Goal: Information Seeking & Learning: Learn about a topic

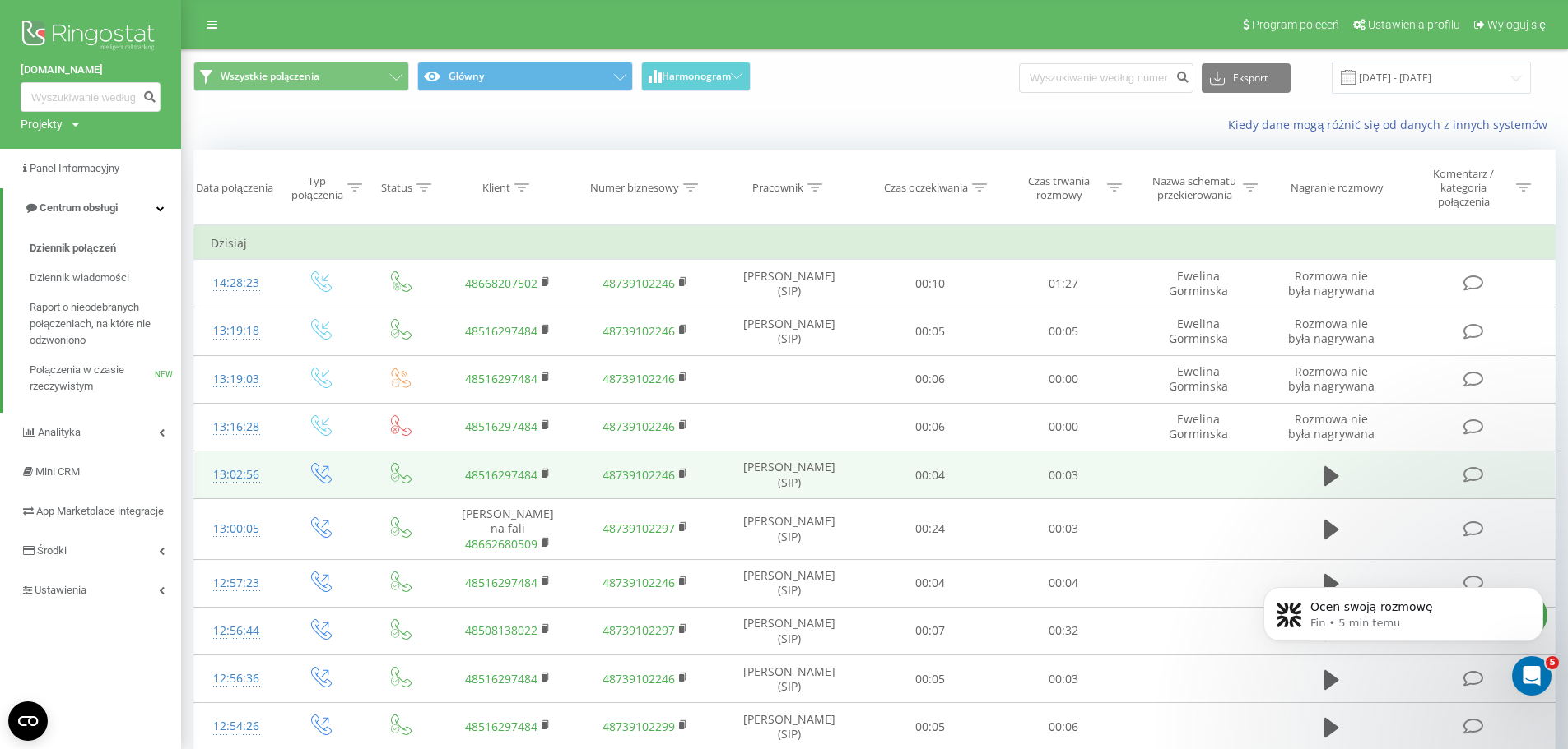
click at [1478, 470] on icon at bounding box center [1473, 475] width 21 height 17
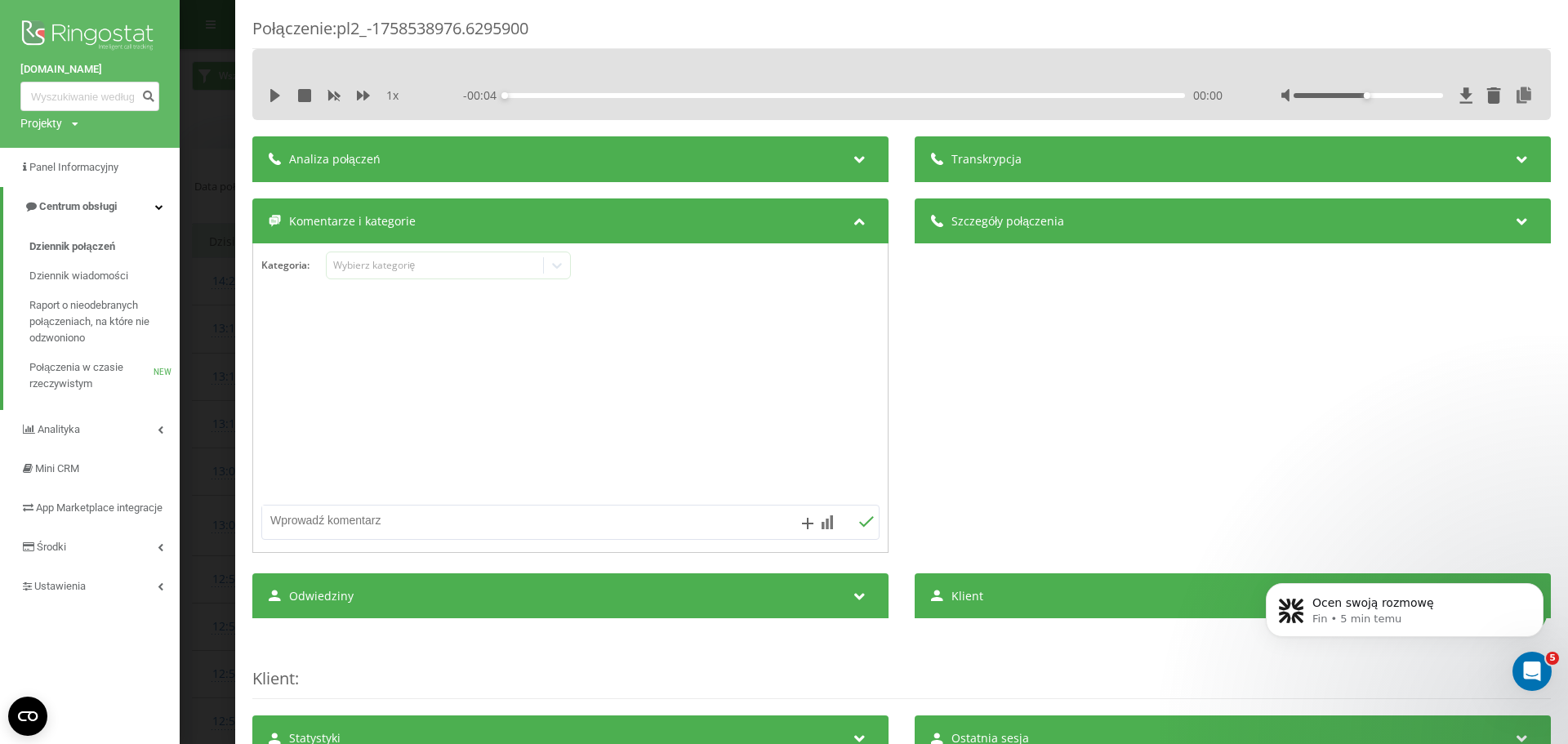
click at [824, 155] on div "Analiza połączeń" at bounding box center [570, 159] width 636 height 46
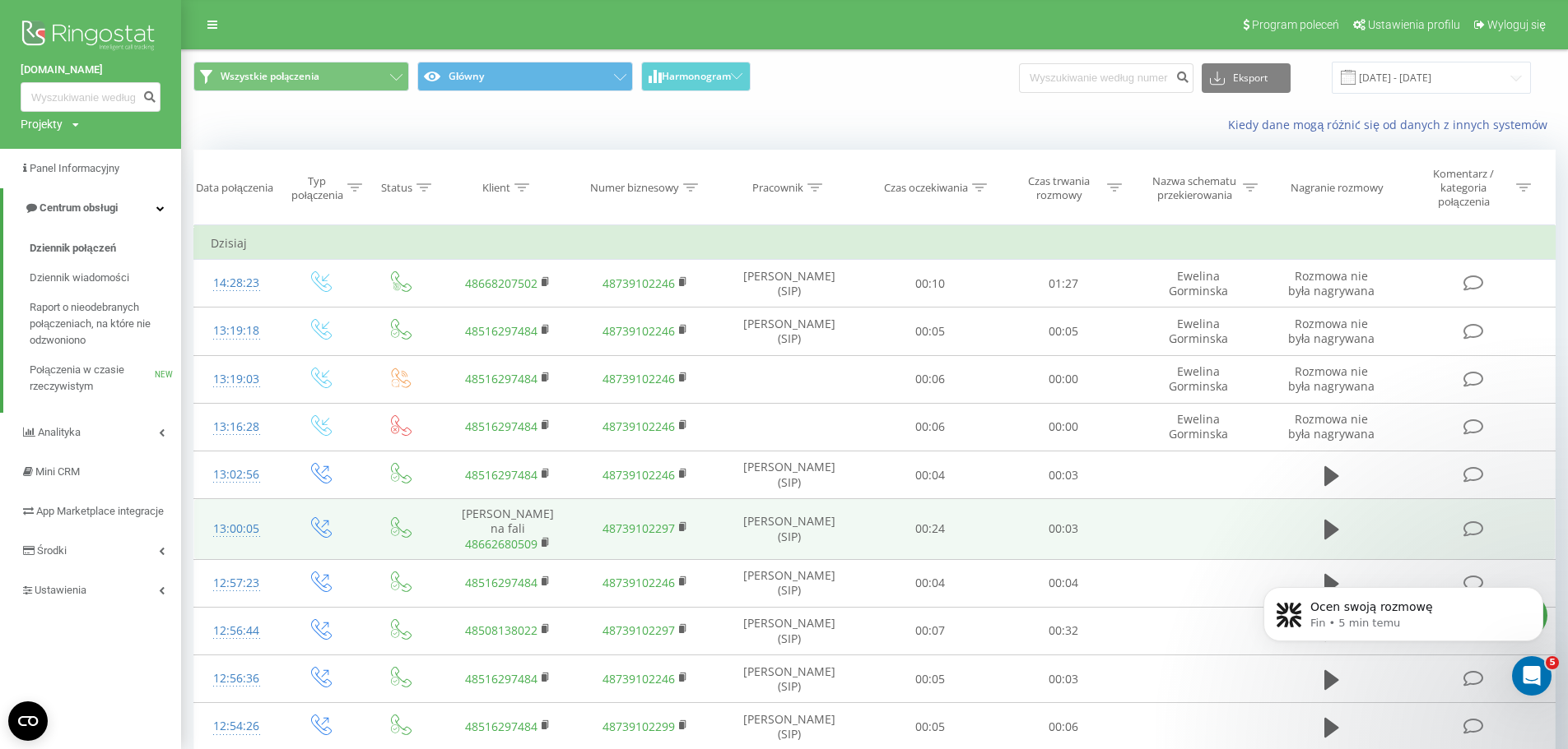
click at [1476, 526] on icon at bounding box center [1473, 529] width 21 height 17
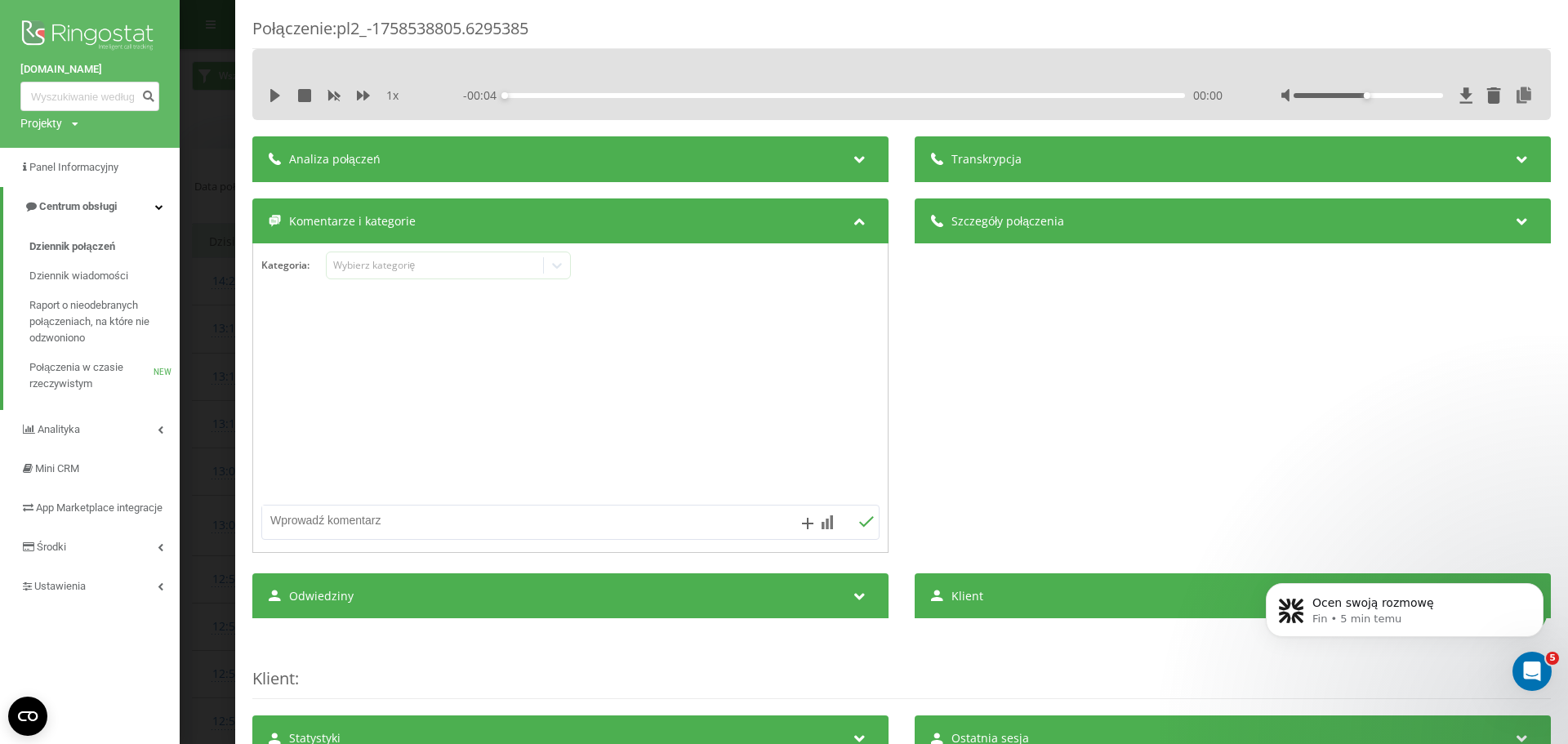
click at [838, 159] on div "Analiza połączeń" at bounding box center [570, 159] width 636 height 46
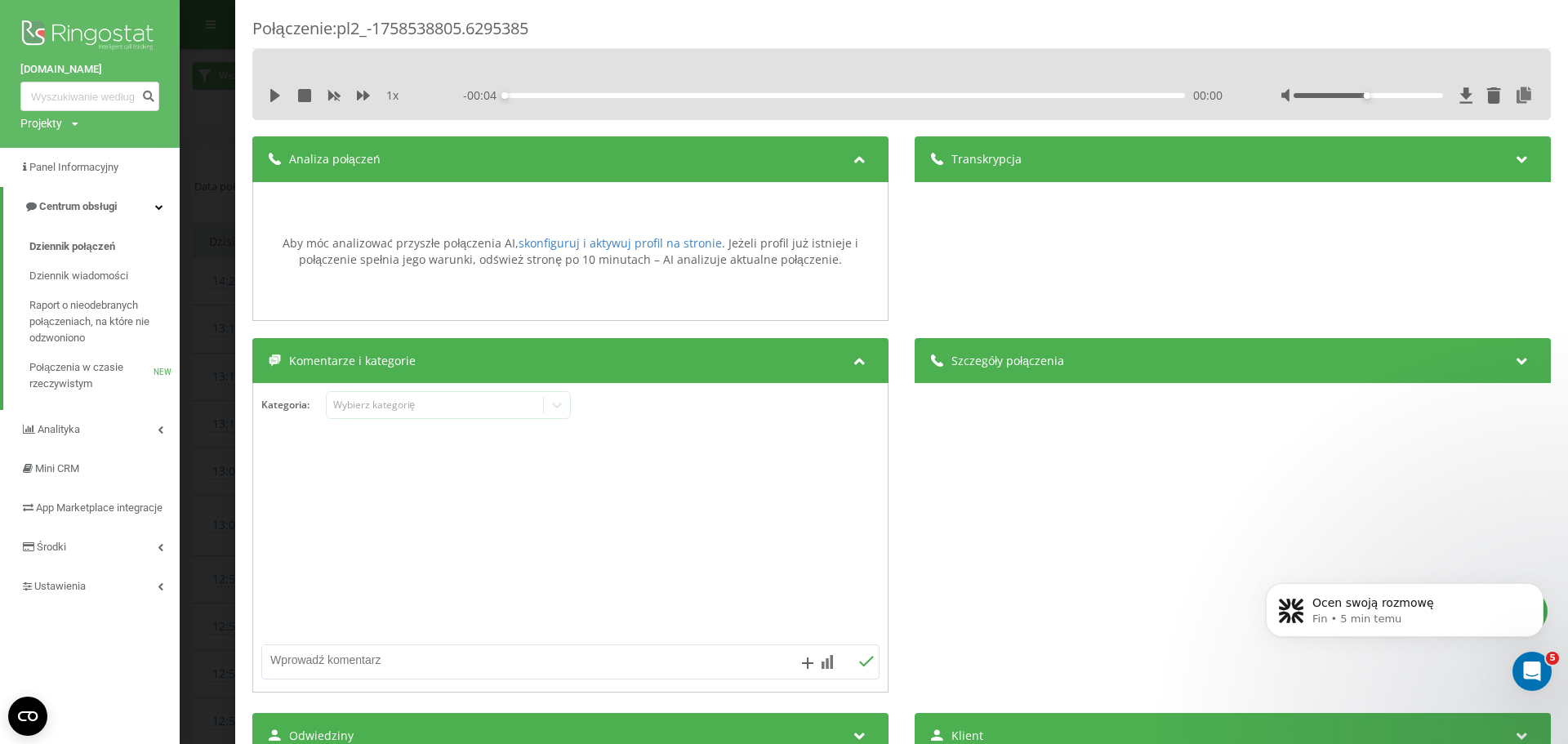
click at [850, 358] on icon at bounding box center [860, 359] width 20 height 16
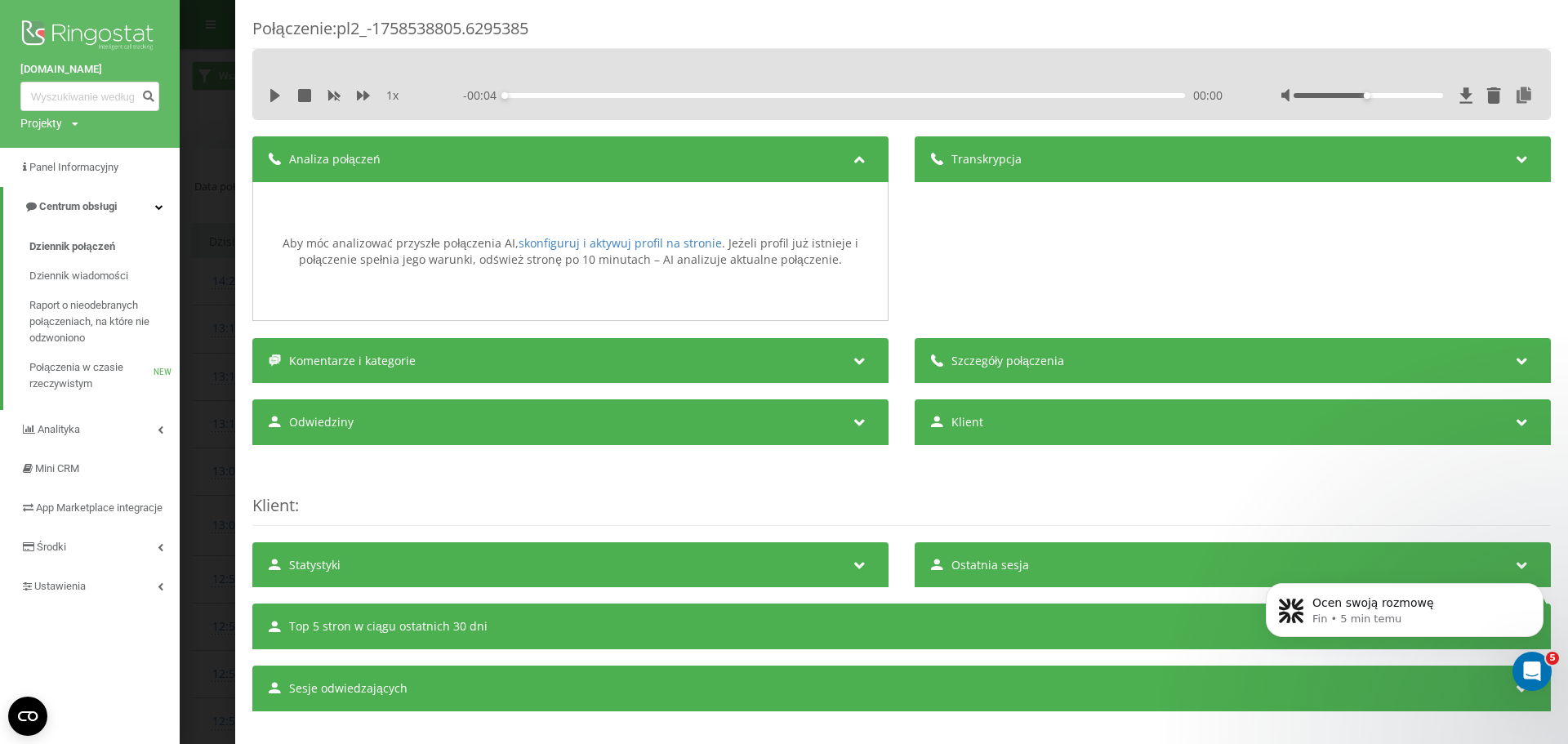
click at [850, 358] on icon at bounding box center [860, 359] width 20 height 16
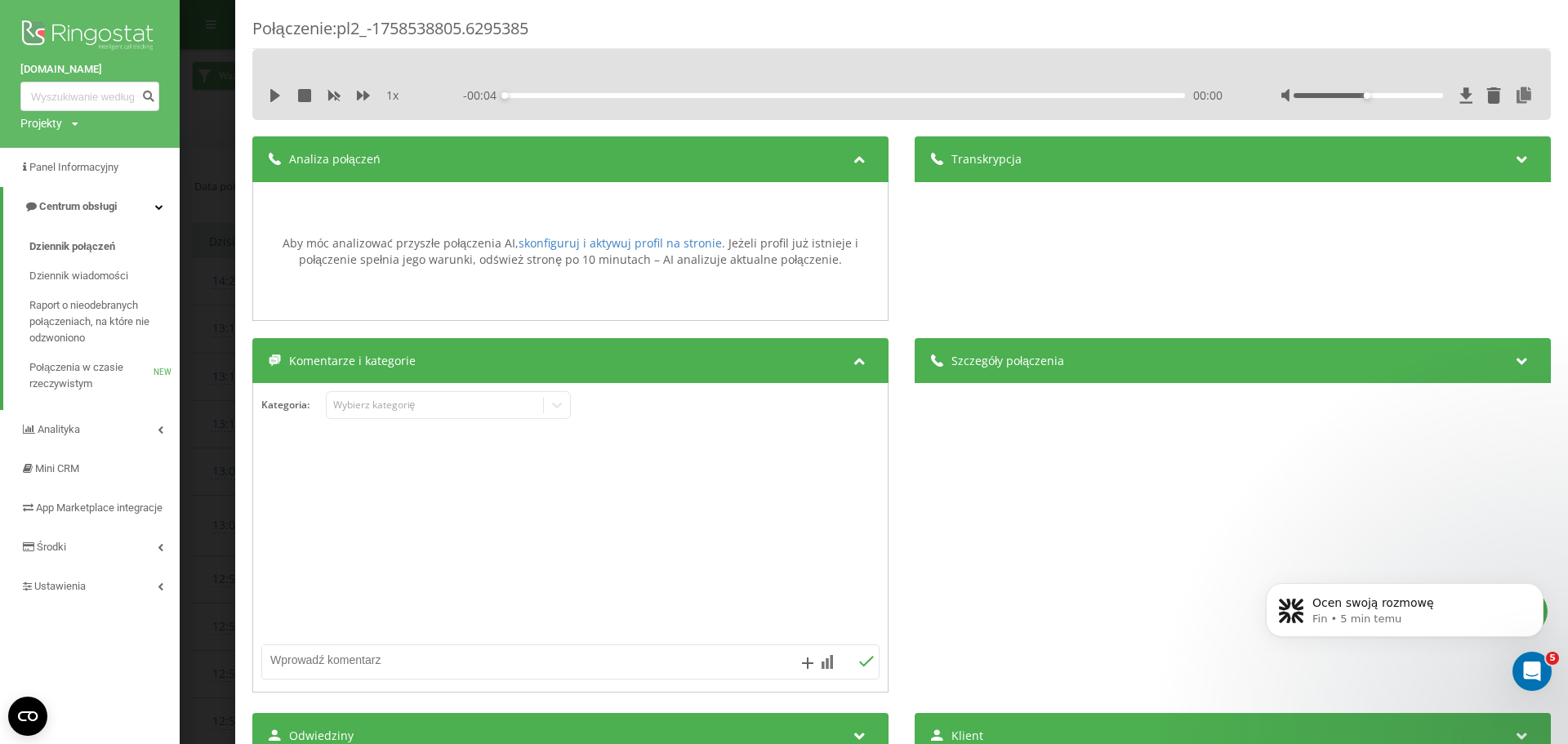
click at [1517, 157] on icon at bounding box center [1522, 157] width 20 height 16
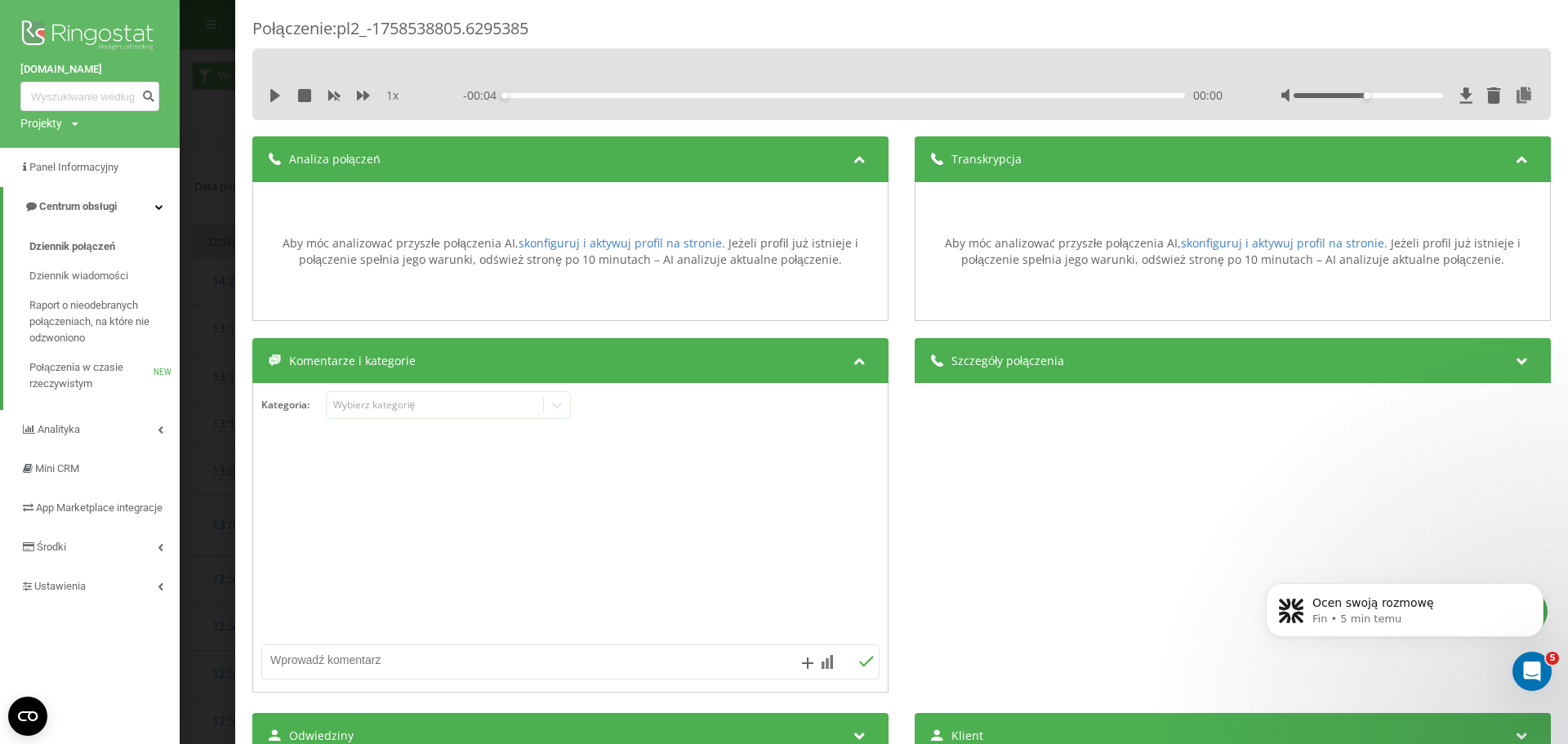
click at [857, 160] on icon at bounding box center [860, 157] width 20 height 16
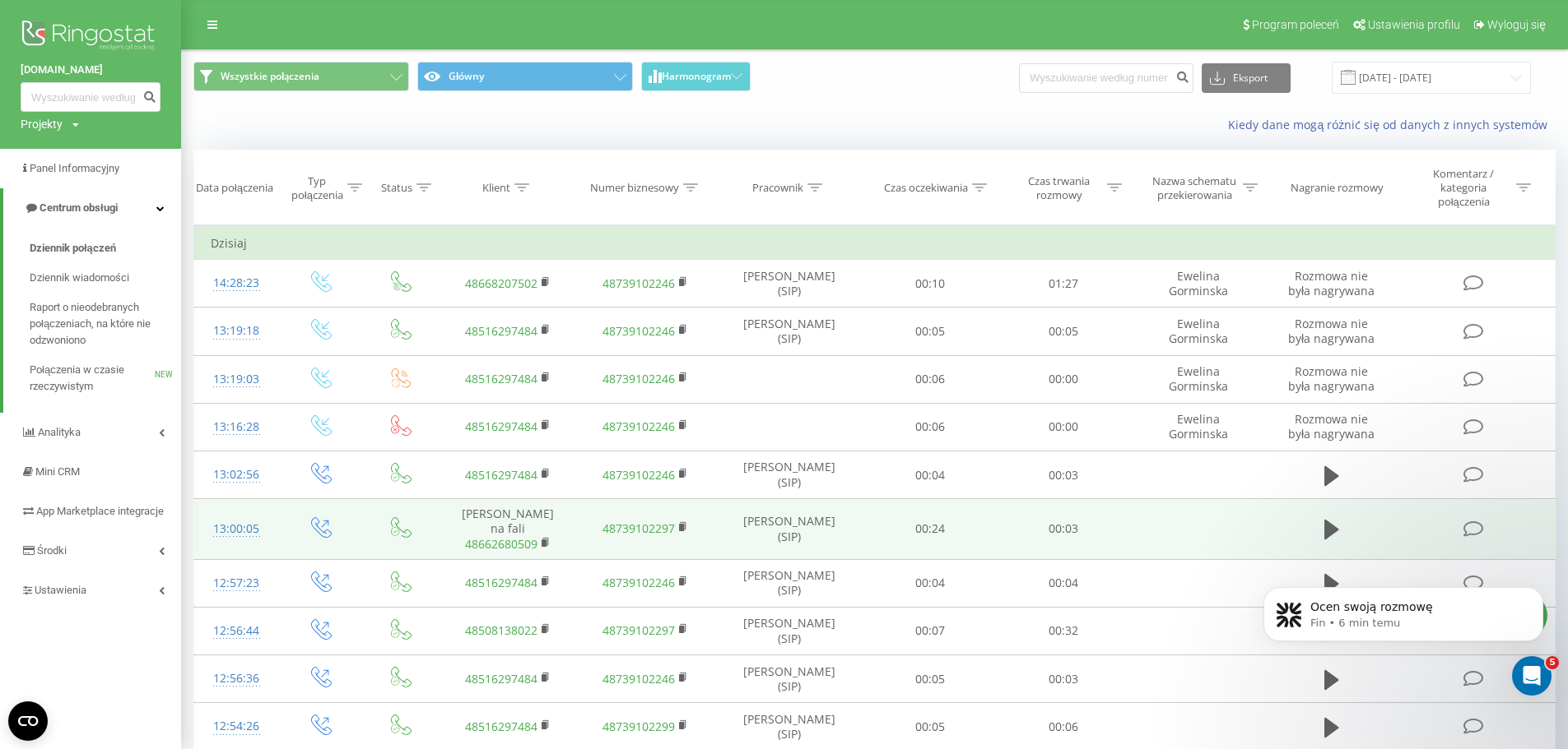
click at [1474, 530] on icon at bounding box center [1473, 529] width 21 height 17
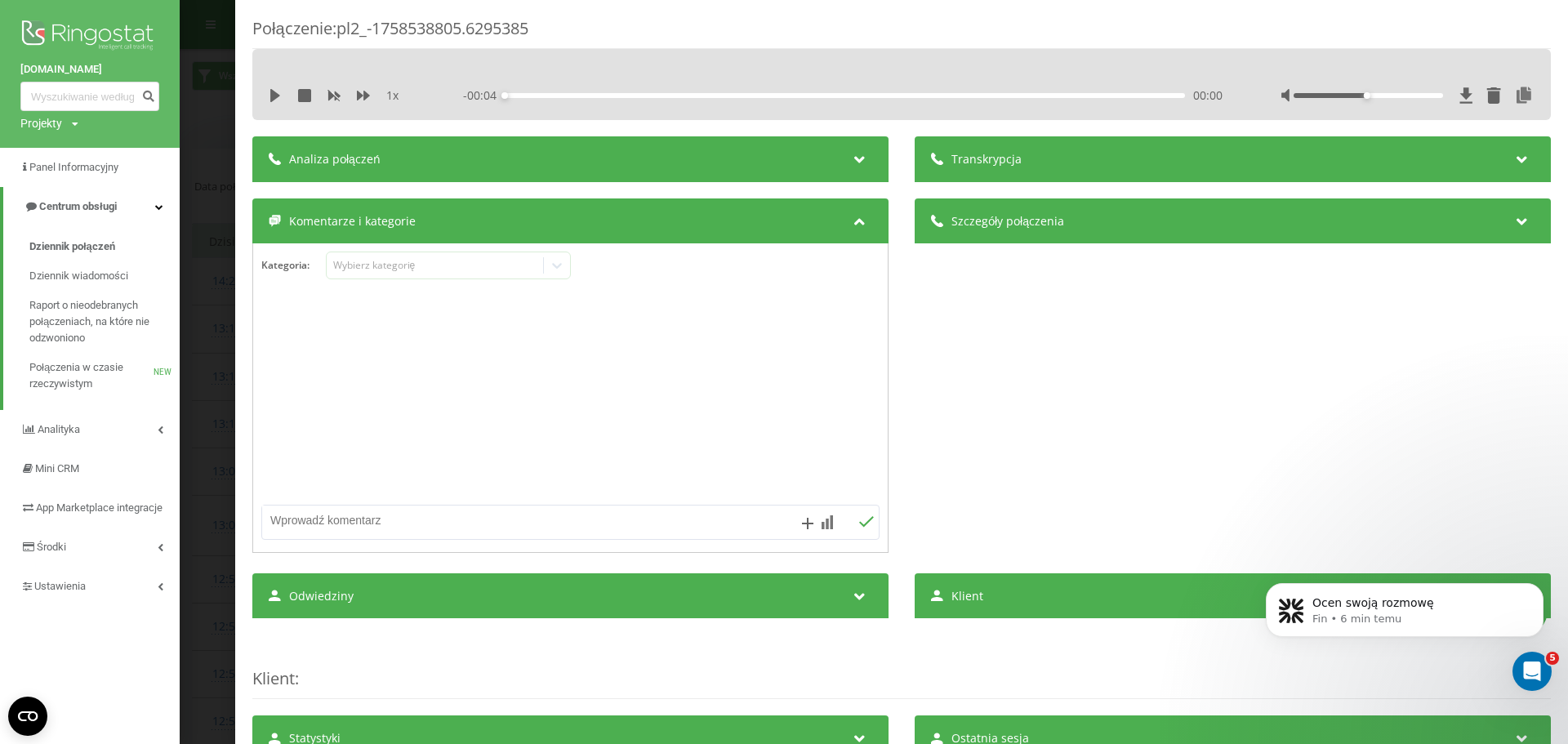
click at [850, 165] on icon at bounding box center [860, 157] width 20 height 16
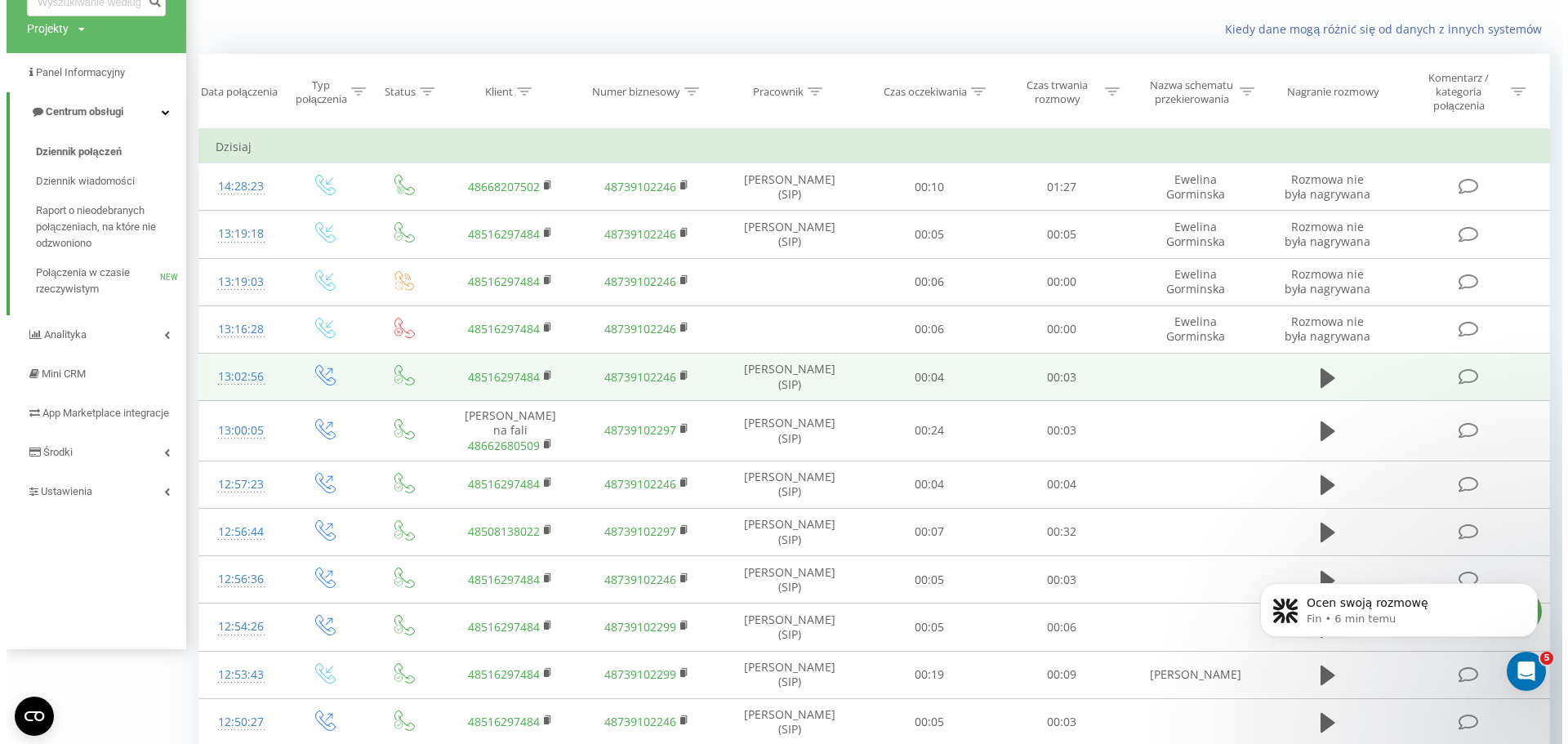
scroll to position [327, 0]
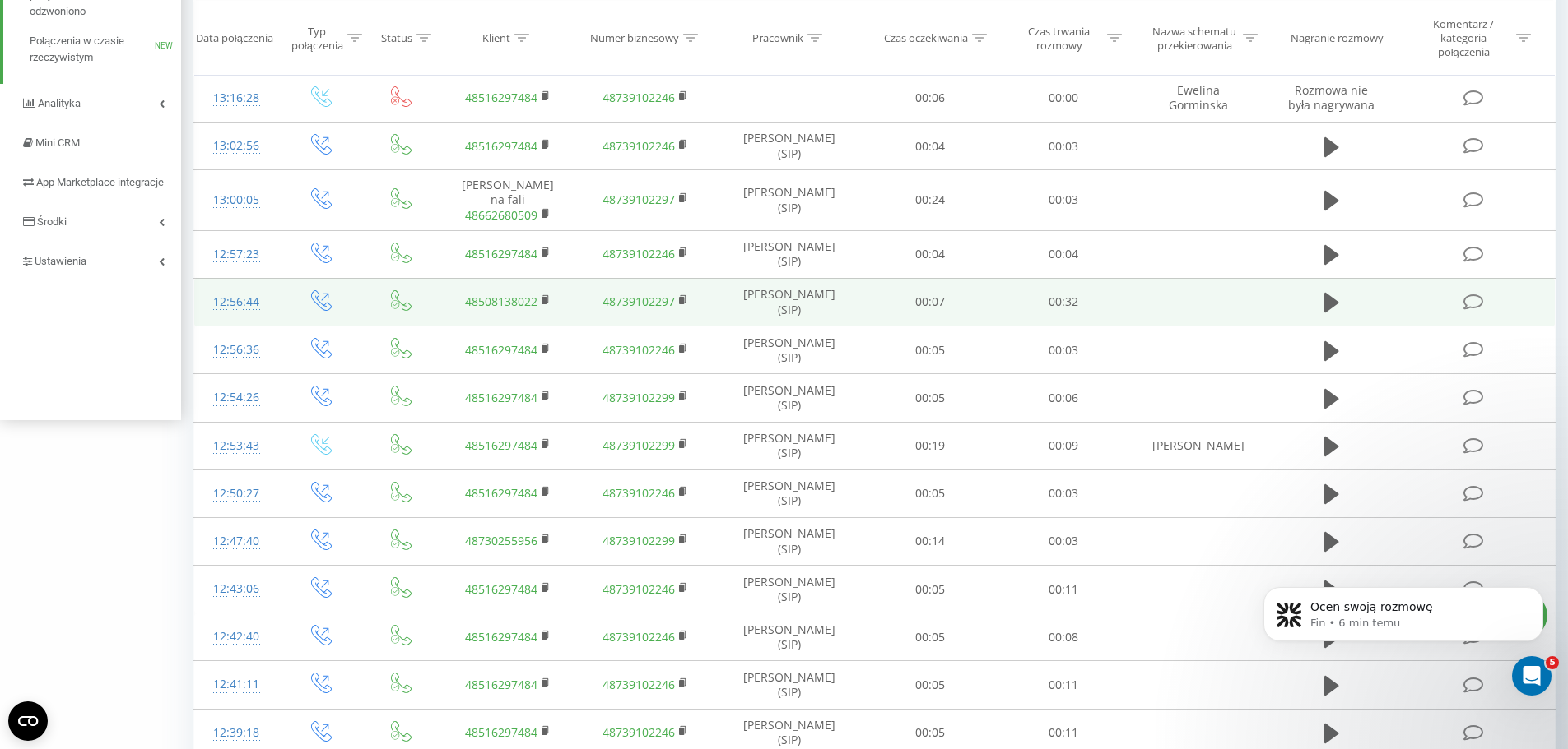
click at [1480, 294] on icon at bounding box center [1473, 302] width 21 height 17
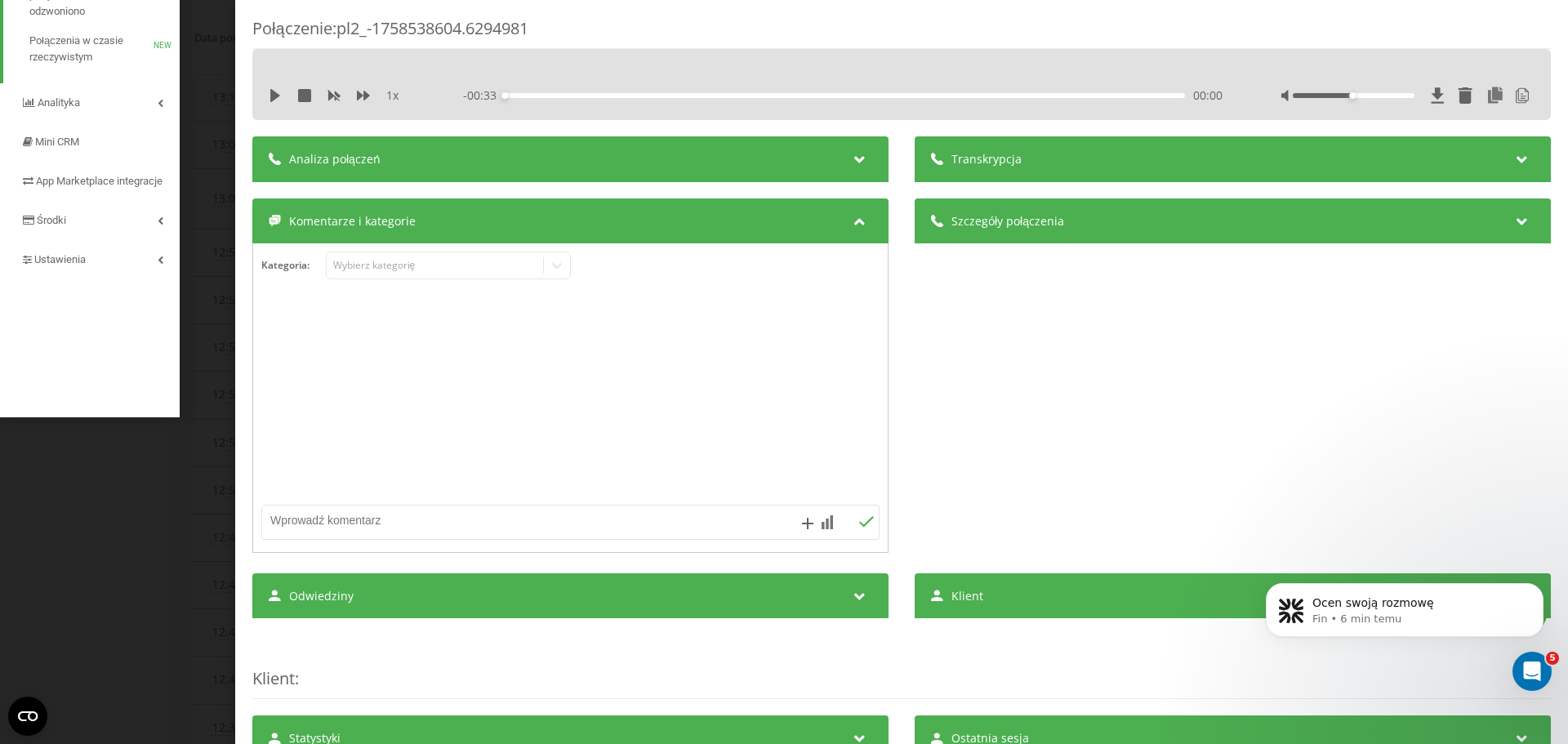
click at [850, 159] on icon at bounding box center [860, 157] width 20 height 16
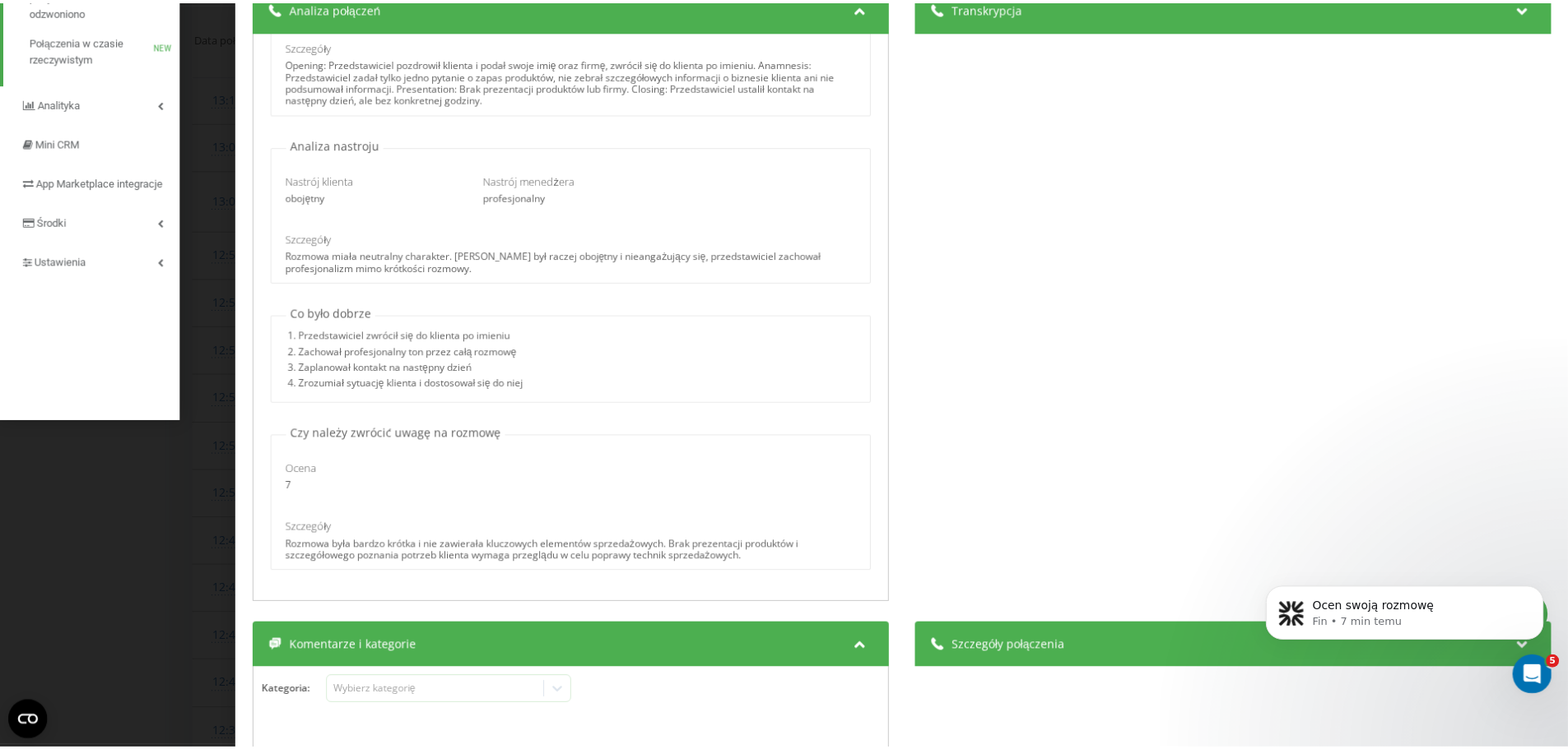
scroll to position [165, 0]
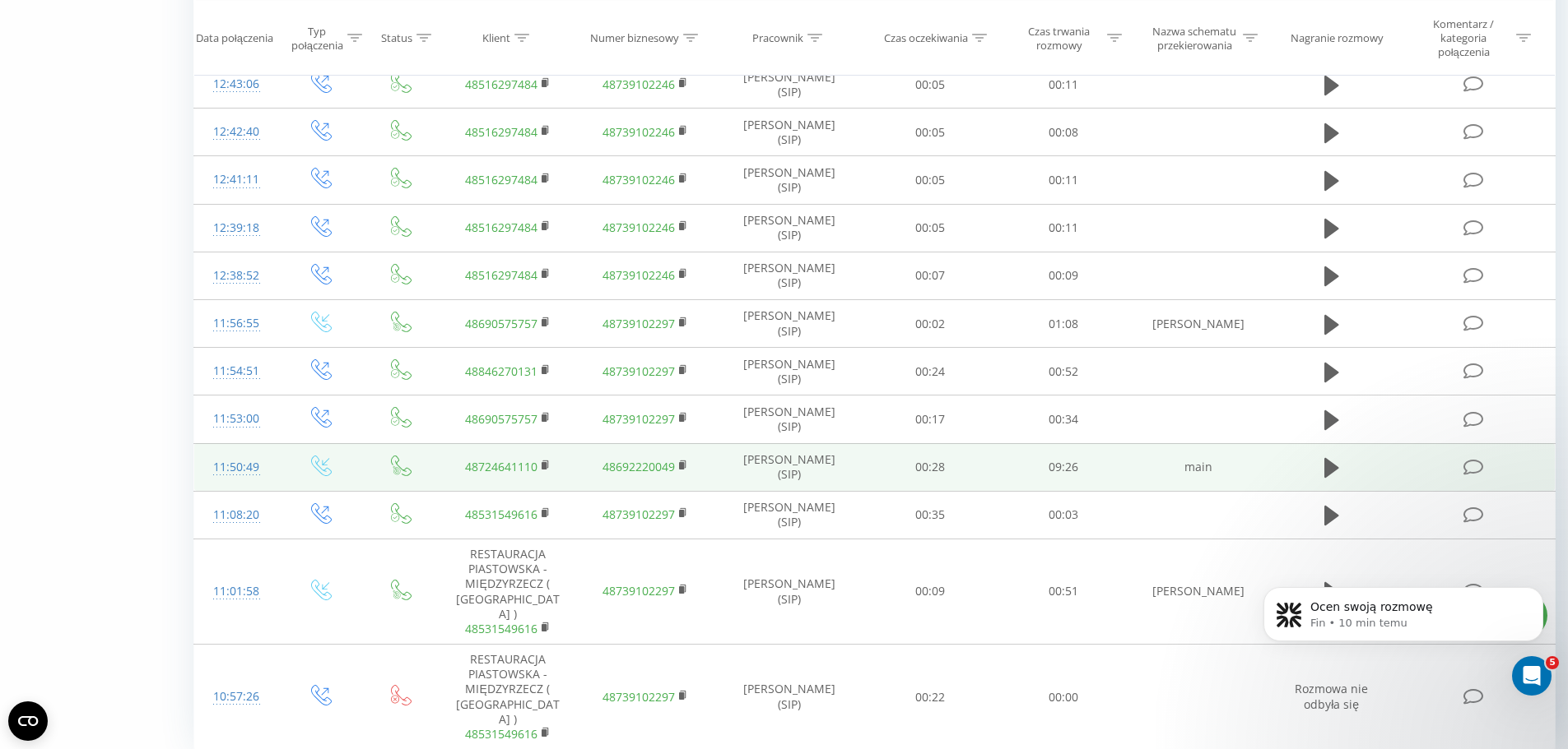
scroll to position [854, 0]
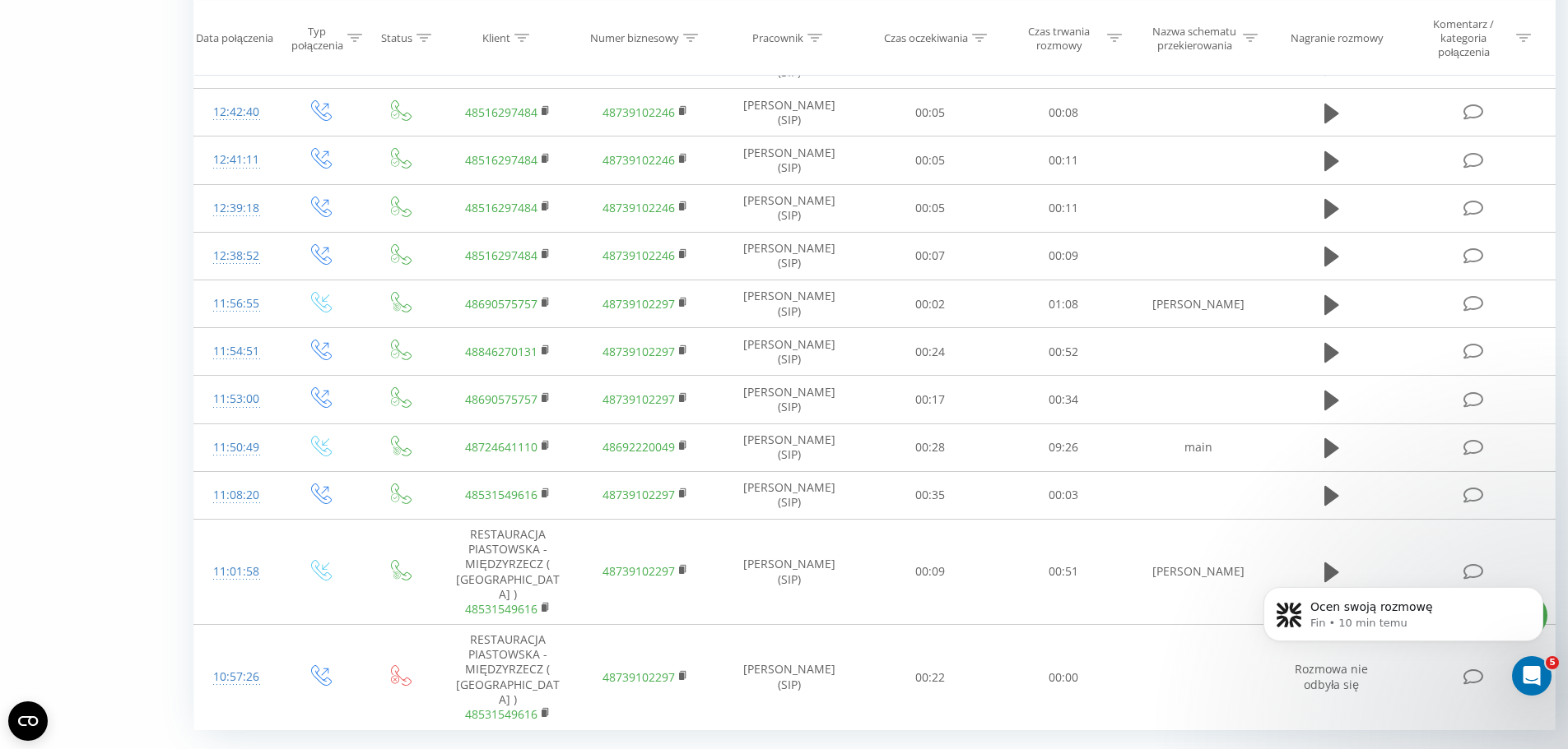
click at [314, 736] on span "100" at bounding box center [308, 743] width 20 height 16
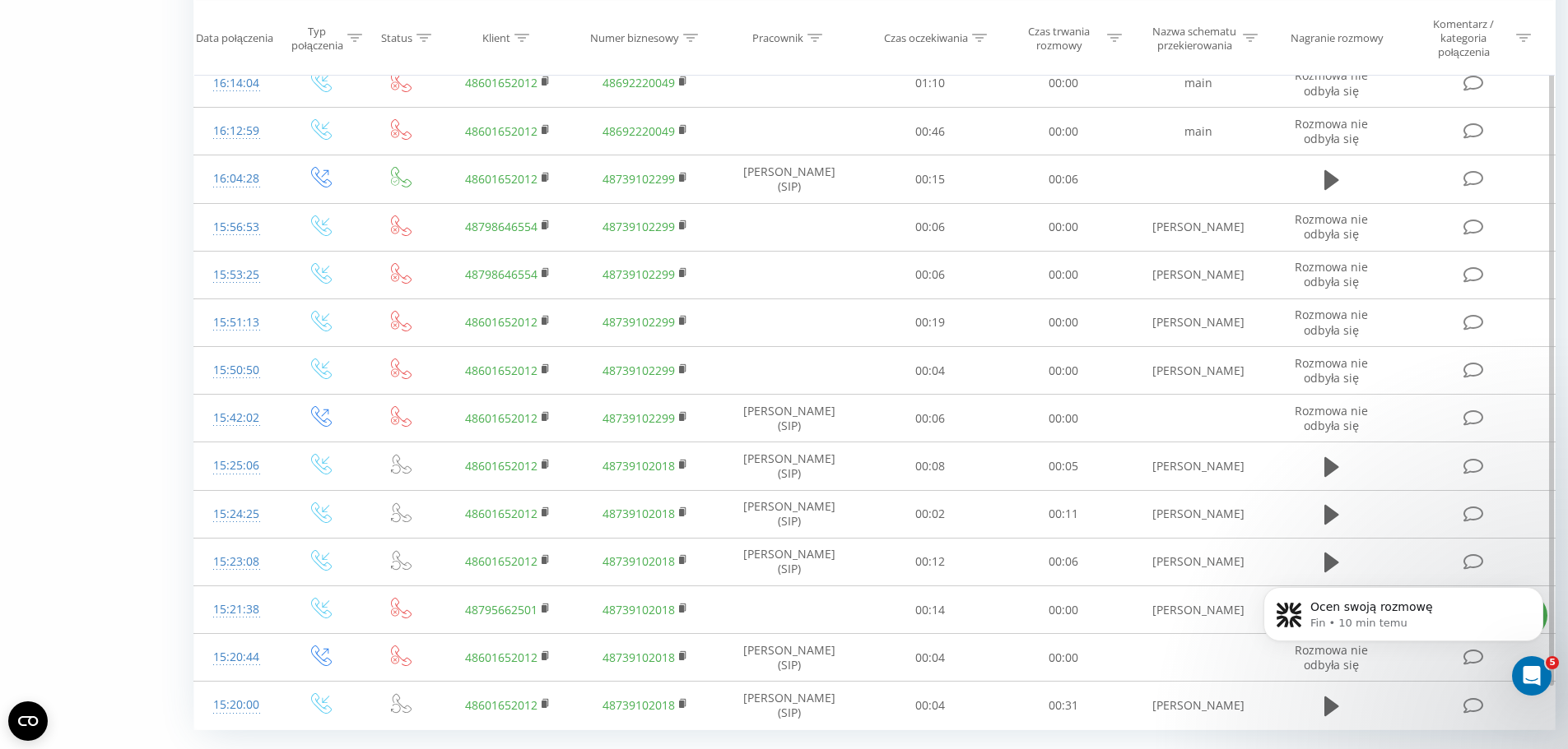
scroll to position [4321, 0]
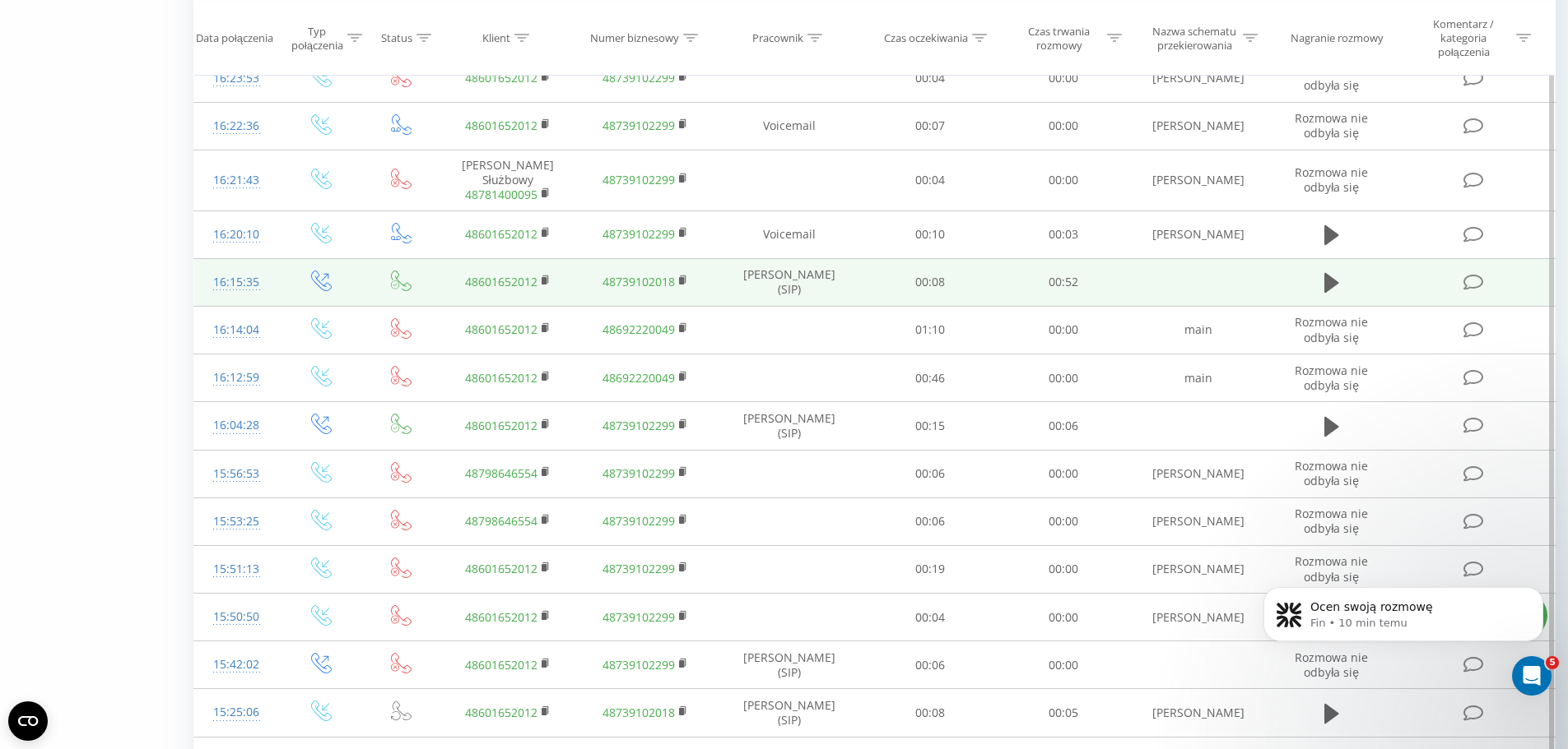
click at [1473, 274] on icon at bounding box center [1473, 282] width 21 height 17
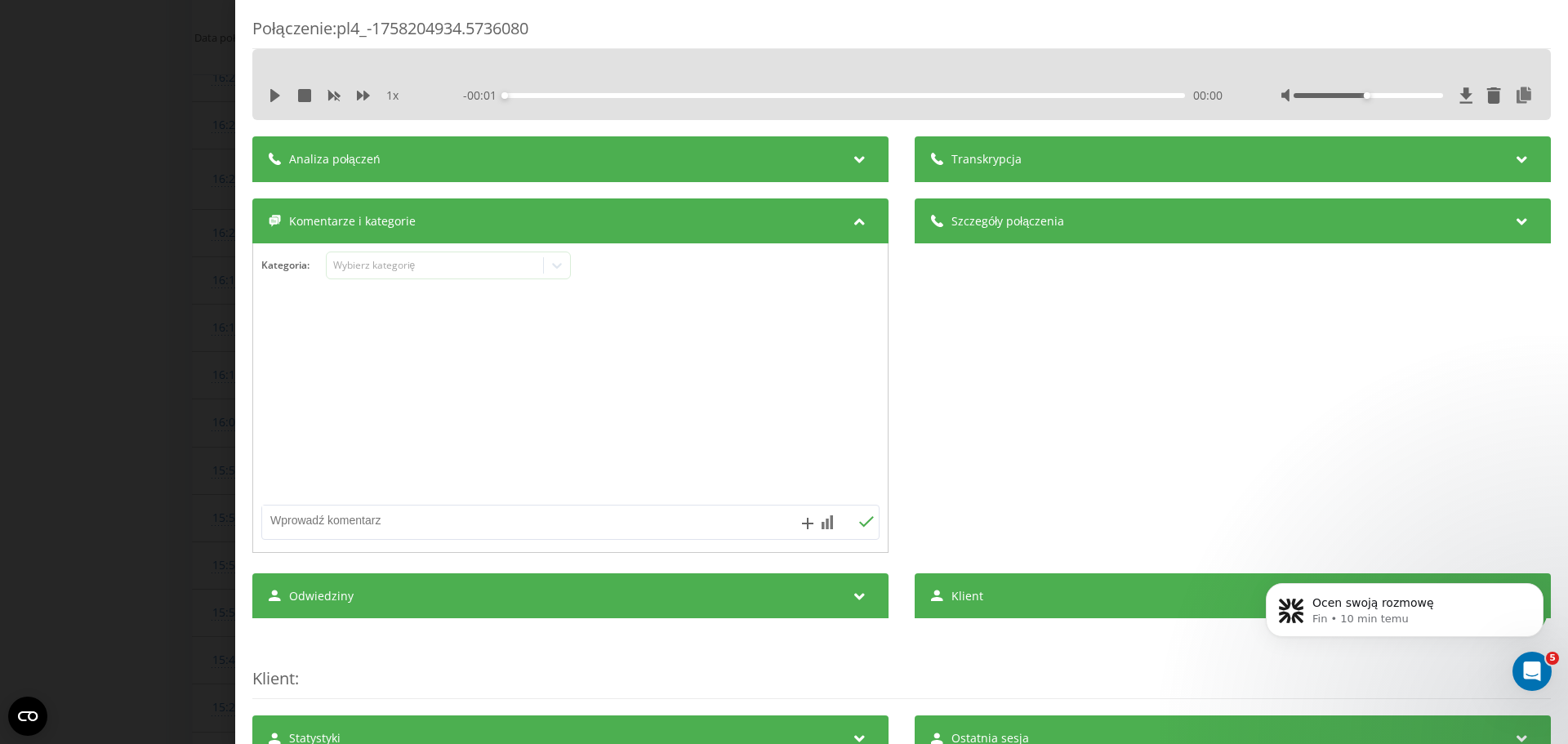
click at [850, 150] on icon at bounding box center [860, 157] width 20 height 16
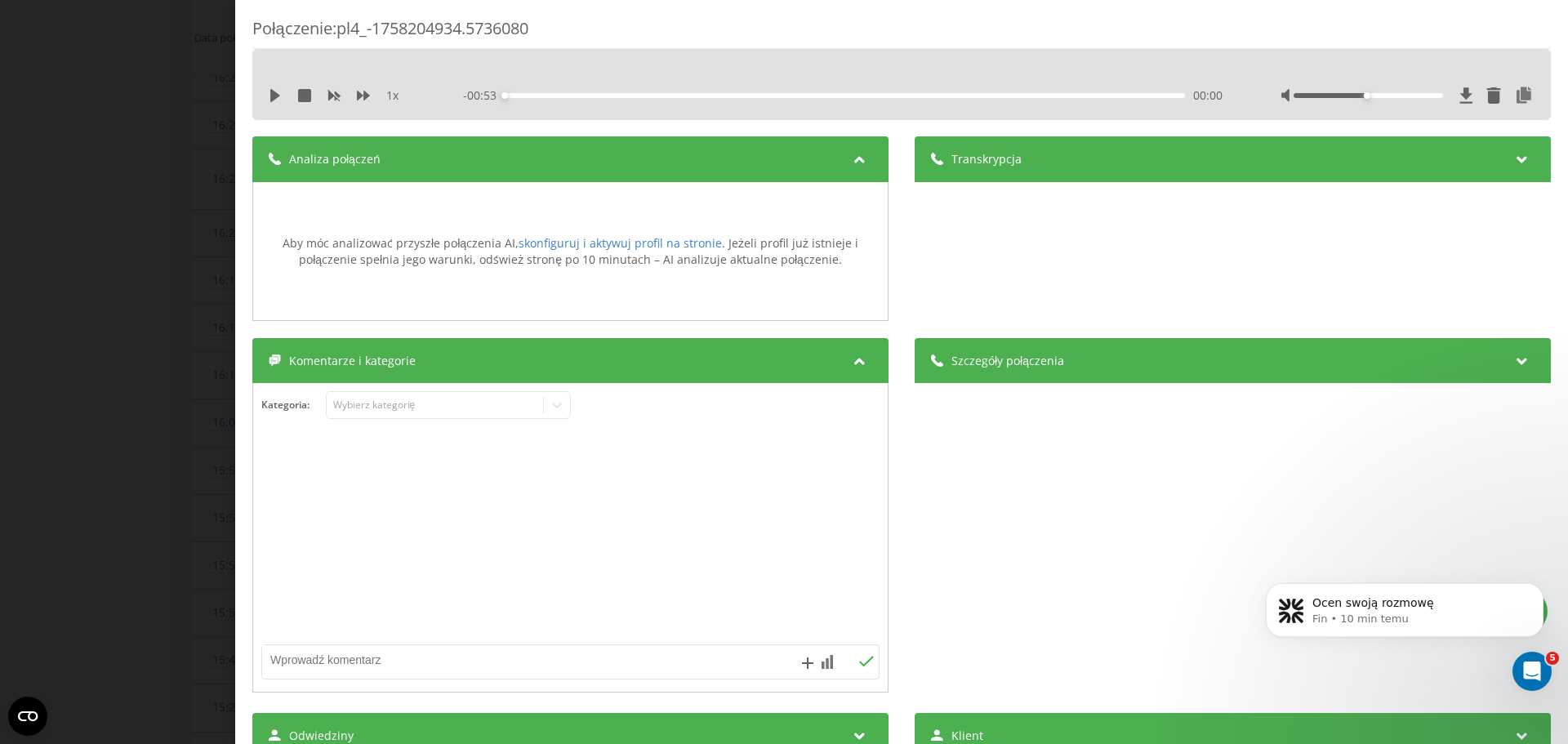
click at [267, 98] on div "1 x - 00:53 00:00 00:00" at bounding box center [901, 96] width 1274 height 25
click at [271, 96] on icon at bounding box center [275, 96] width 10 height 13
click at [306, 96] on icon at bounding box center [305, 96] width 13 height 13
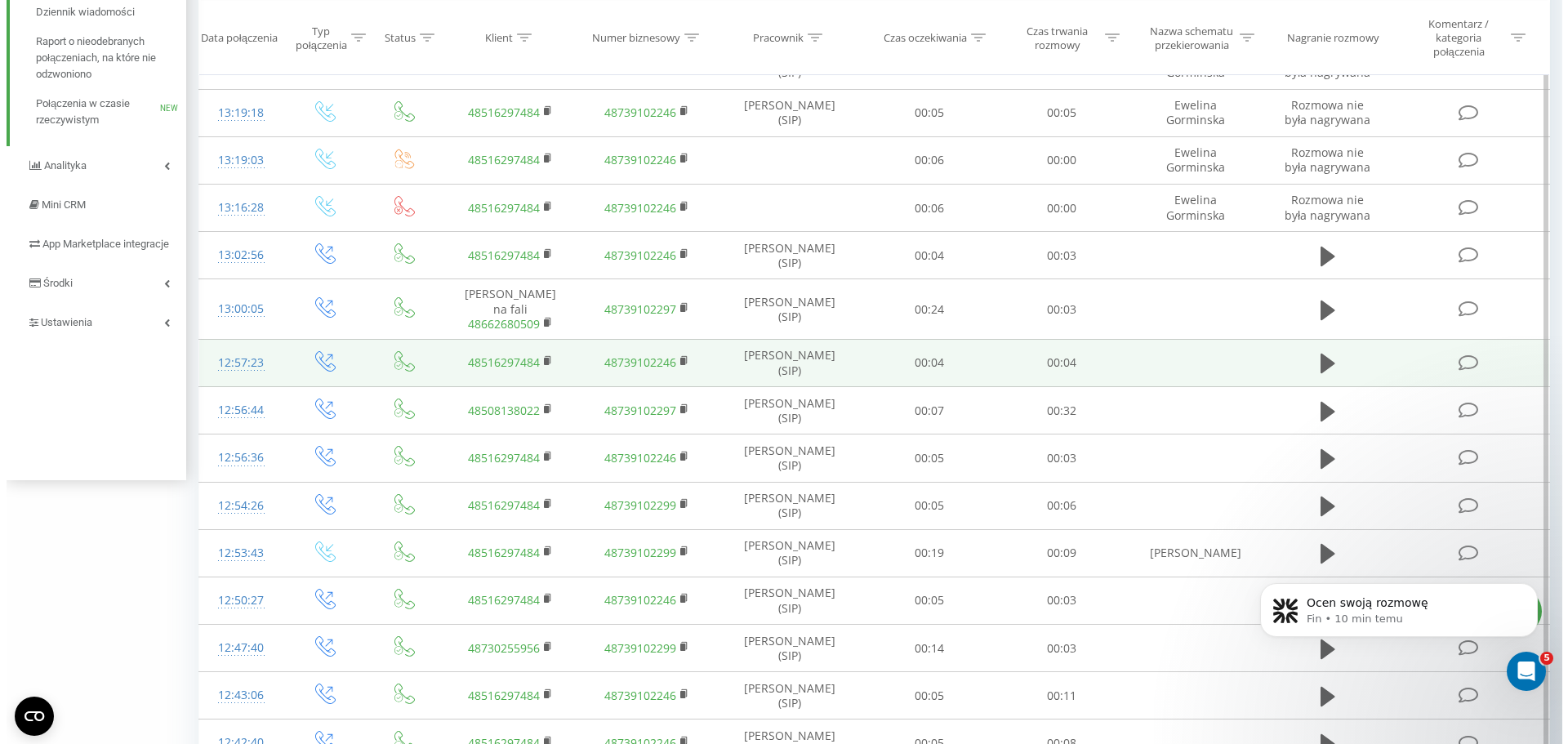
scroll to position [289, 0]
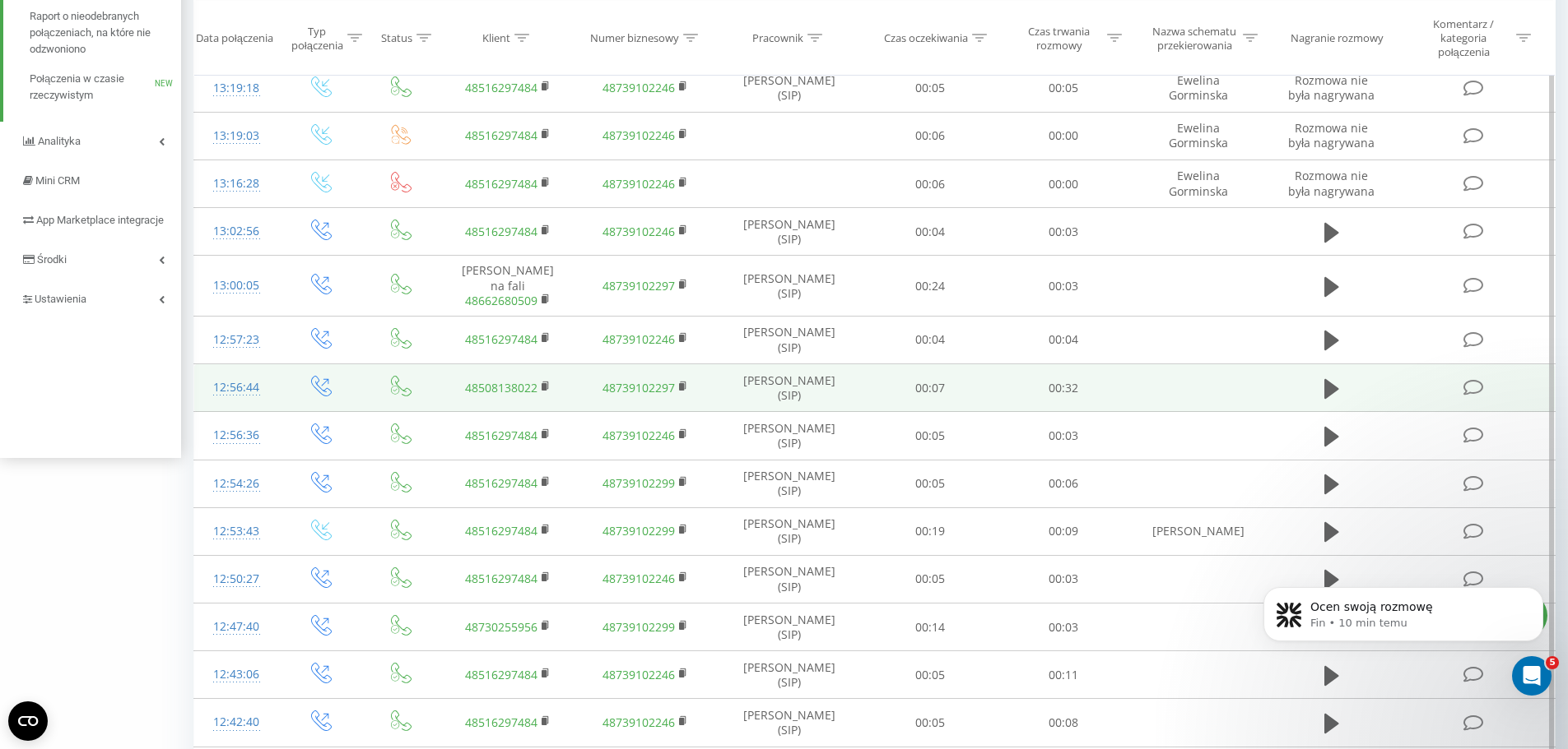
click at [1472, 379] on icon at bounding box center [1473, 388] width 21 height 17
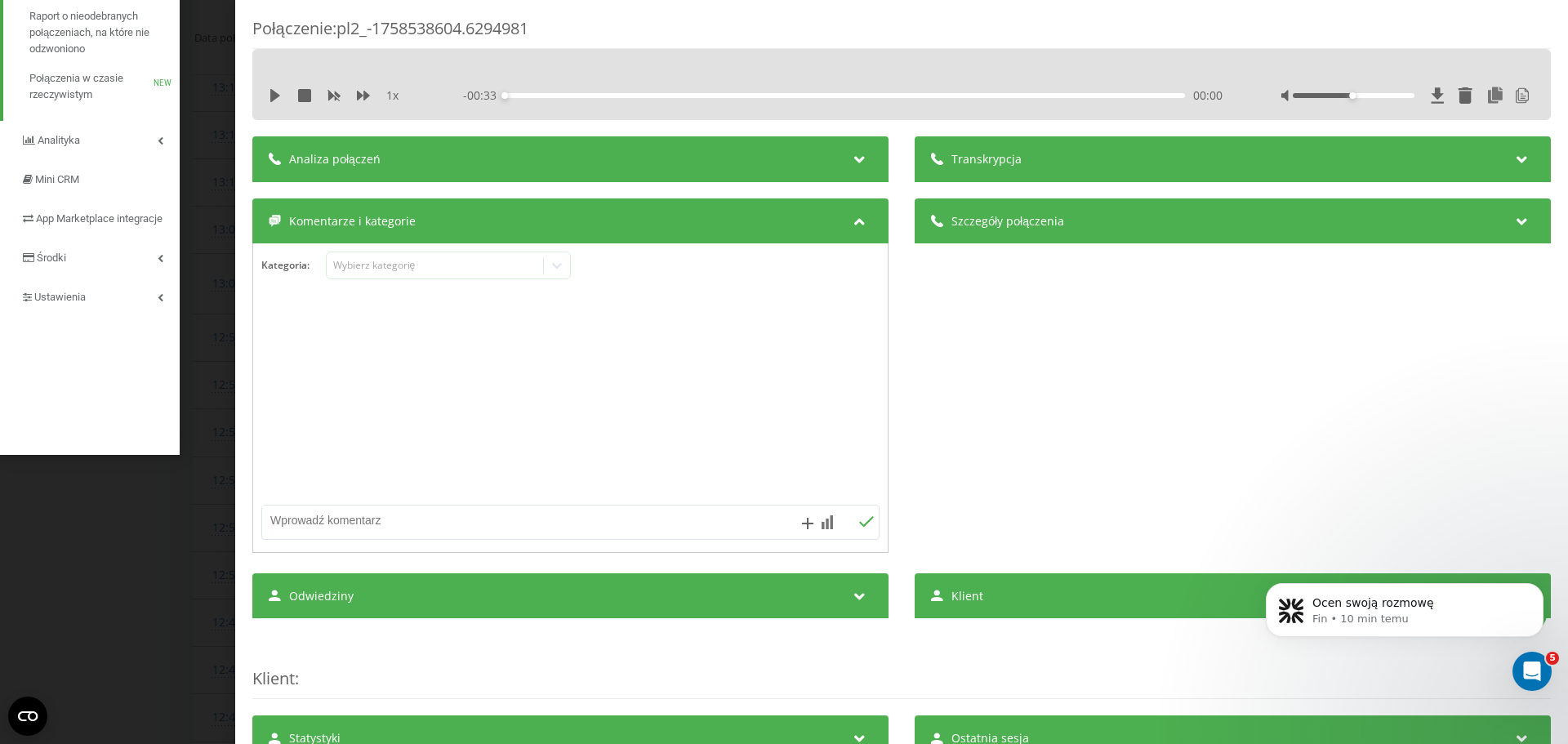
click at [855, 152] on icon at bounding box center [860, 157] width 20 height 16
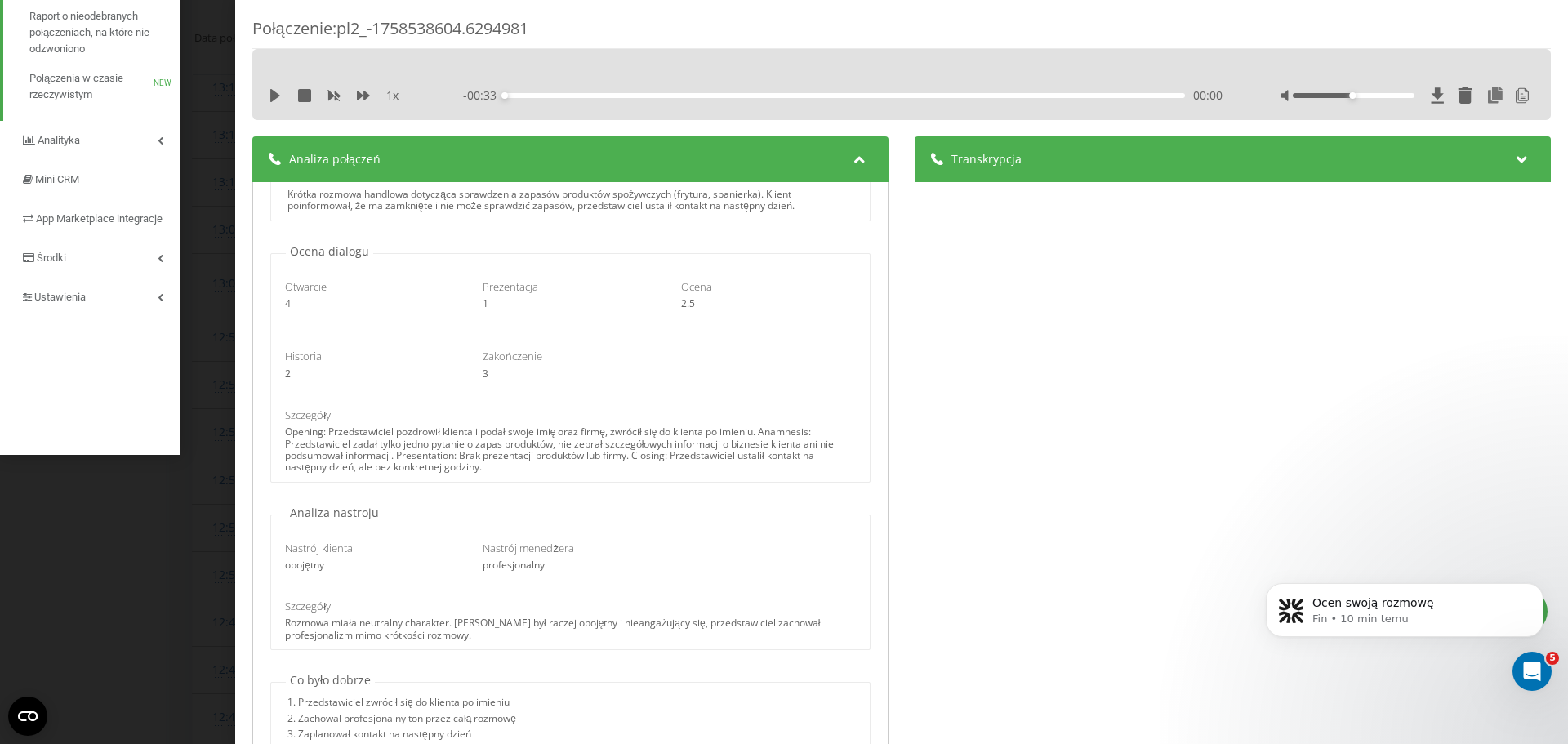
scroll to position [311, 0]
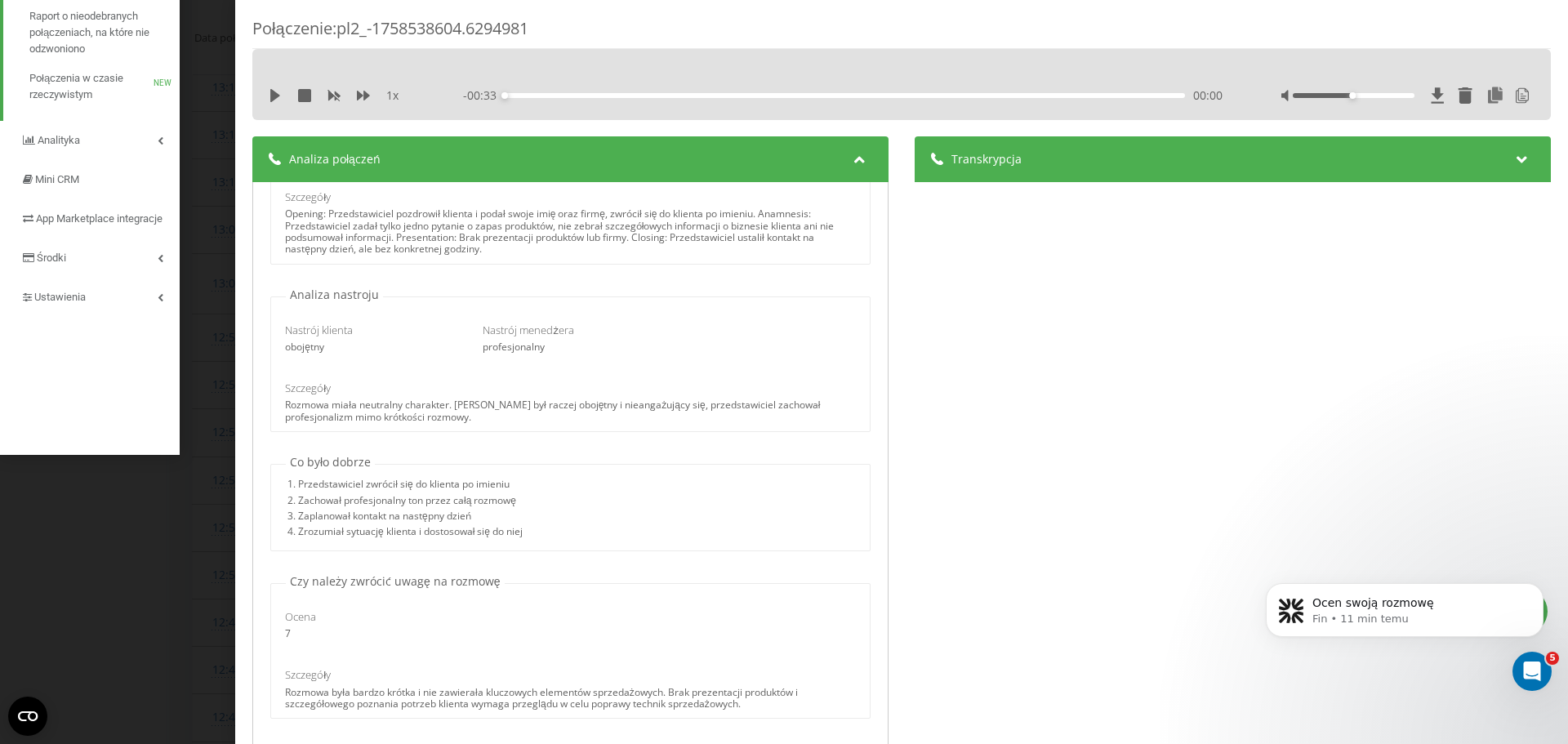
click at [1344, 21] on div "Połączenie : pl2_-1758538604.6294981" at bounding box center [901, 33] width 1298 height 32
